Goal: Task Accomplishment & Management: Manage account settings

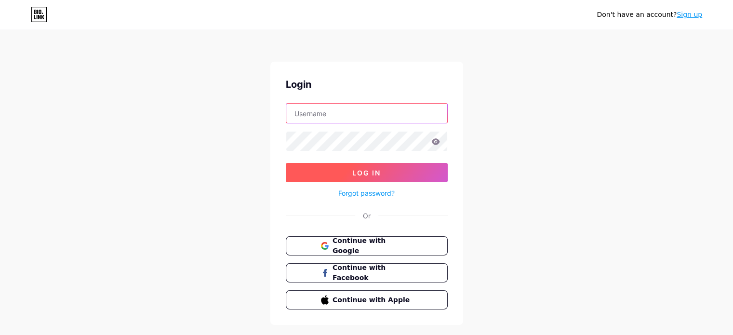
type input "[EMAIL_ADDRESS][DOMAIN_NAME]"
click at [345, 172] on button "Log In" at bounding box center [367, 172] width 162 height 19
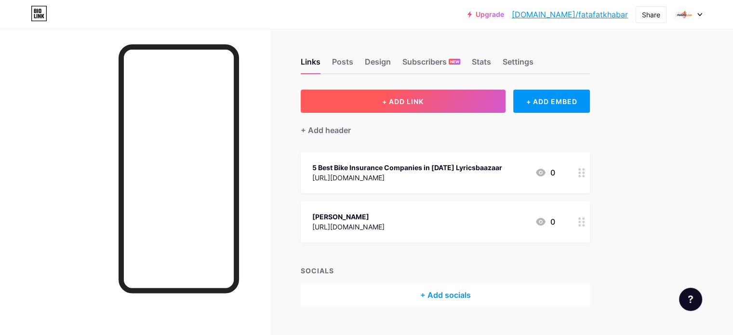
click at [424, 100] on span "+ ADD LINK" at bounding box center [402, 101] width 41 height 8
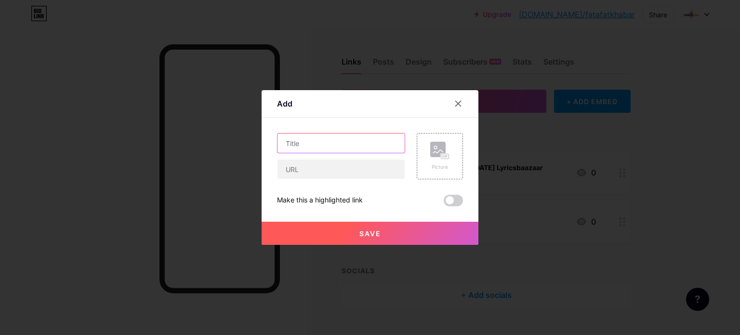
click at [329, 151] on input "text" at bounding box center [341, 143] width 127 height 19
paste input "Genesis Loan Expiration Date"
type input "Genesis Loan Expiration Date"
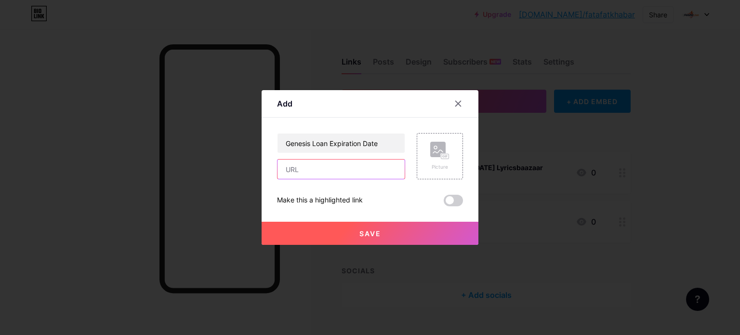
paste input "[URL][DOMAIN_NAME]"
type input "[URL][DOMAIN_NAME]"
click at [325, 237] on button "Save" at bounding box center [370, 233] width 217 height 23
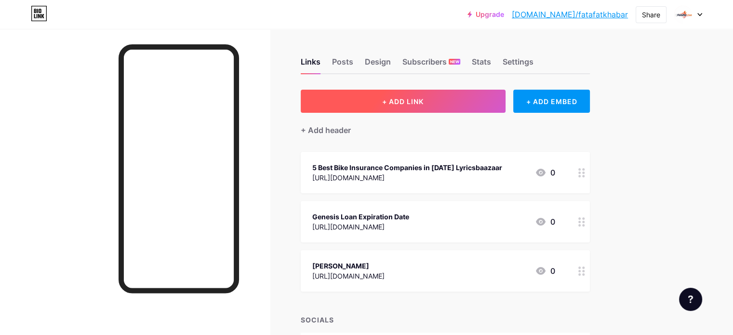
click at [487, 109] on button "+ ADD LINK" at bounding box center [403, 101] width 205 height 23
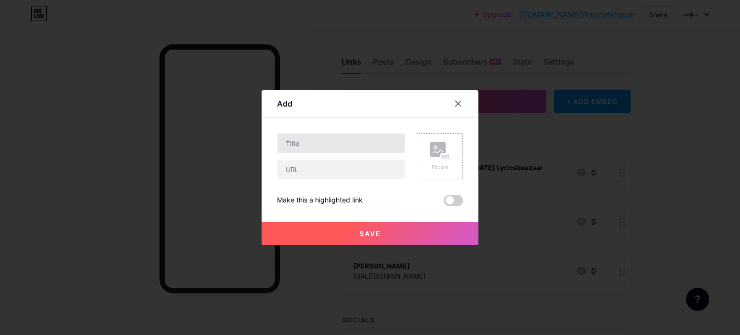
drag, startPoint x: 351, startPoint y: 130, endPoint x: 335, endPoint y: 140, distance: 18.9
click at [335, 140] on div "Content YouTube Play YouTube video without leaving your page. ADD Vimeo Play Vi…" at bounding box center [370, 162] width 186 height 89
paste input "[PERSON_NAME] Life Insurance"
click at [335, 140] on input "[PERSON_NAME] Life Insurance" at bounding box center [341, 143] width 127 height 19
type input "[PERSON_NAME] Life Insurance"
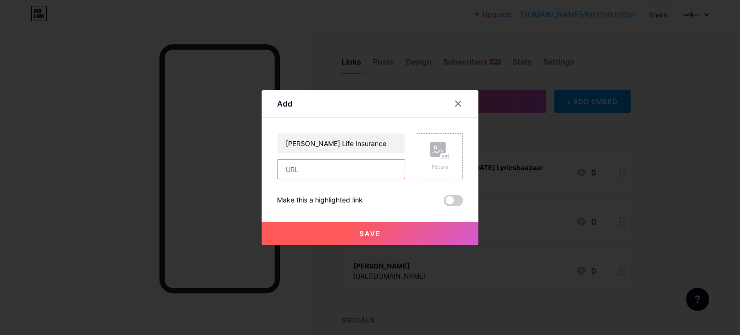
paste input "[URL][DOMAIN_NAME][PERSON_NAME]"
type input "[URL][DOMAIN_NAME][PERSON_NAME]"
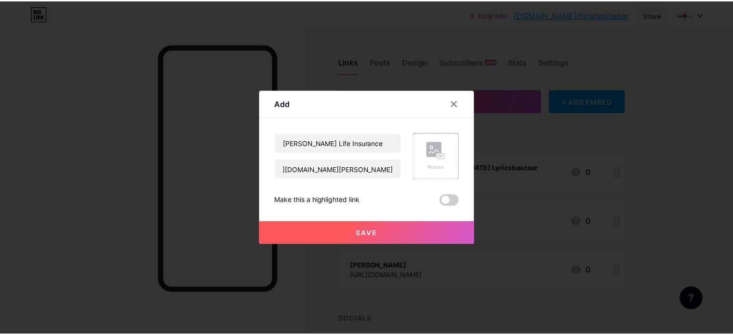
scroll to position [0, 0]
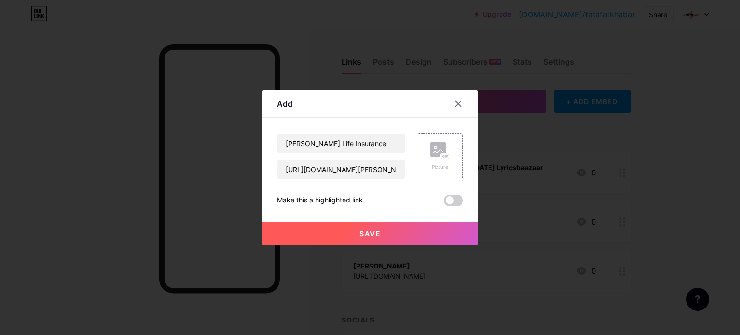
click at [388, 228] on button "Save" at bounding box center [370, 233] width 217 height 23
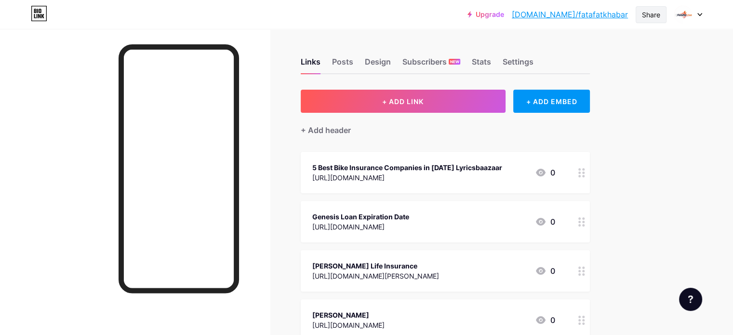
click at [644, 15] on div "Share" at bounding box center [651, 15] width 18 height 10
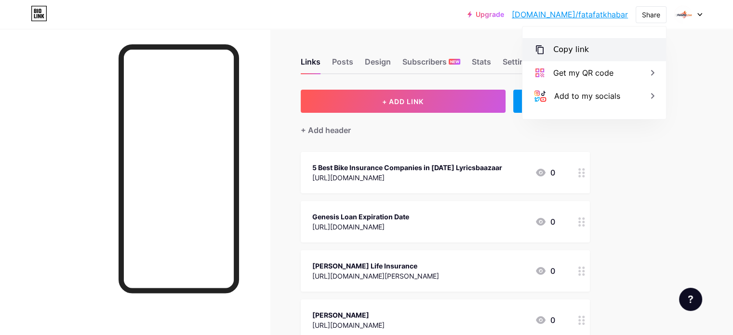
click at [605, 43] on div "Copy link" at bounding box center [594, 49] width 144 height 23
